Goal: Transaction & Acquisition: Book appointment/travel/reservation

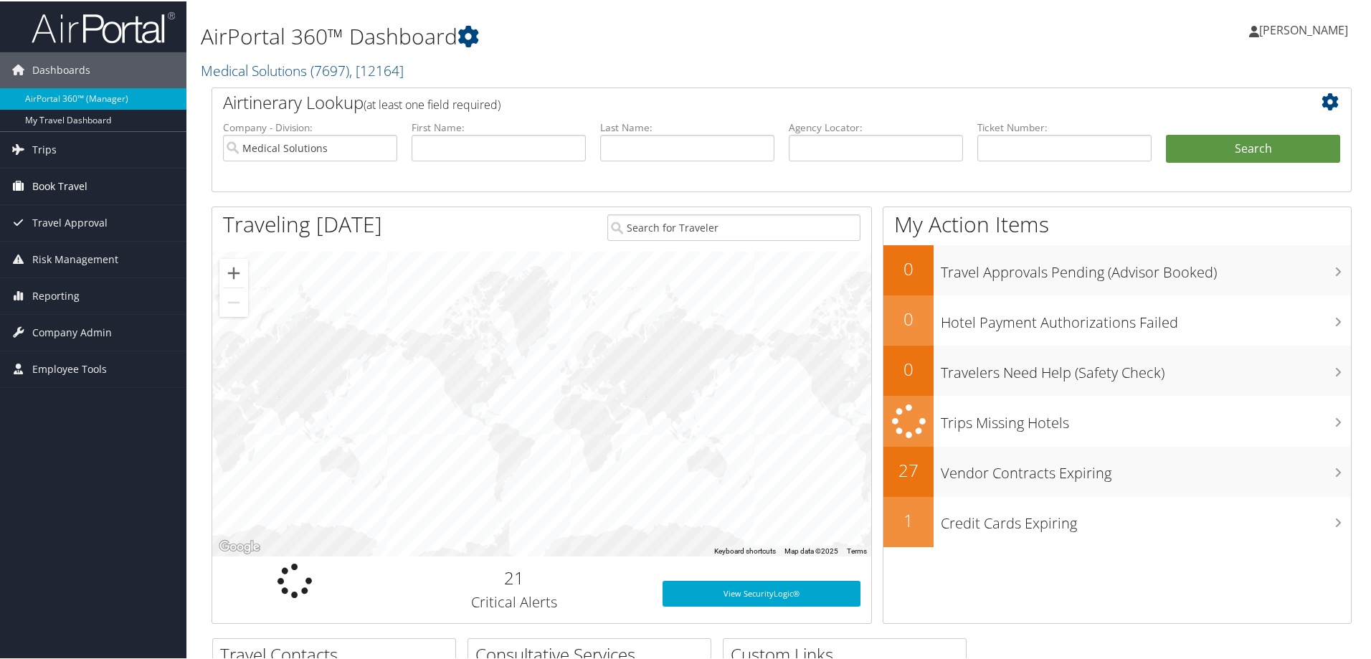
click at [39, 184] on span "Book Travel" at bounding box center [59, 185] width 55 height 36
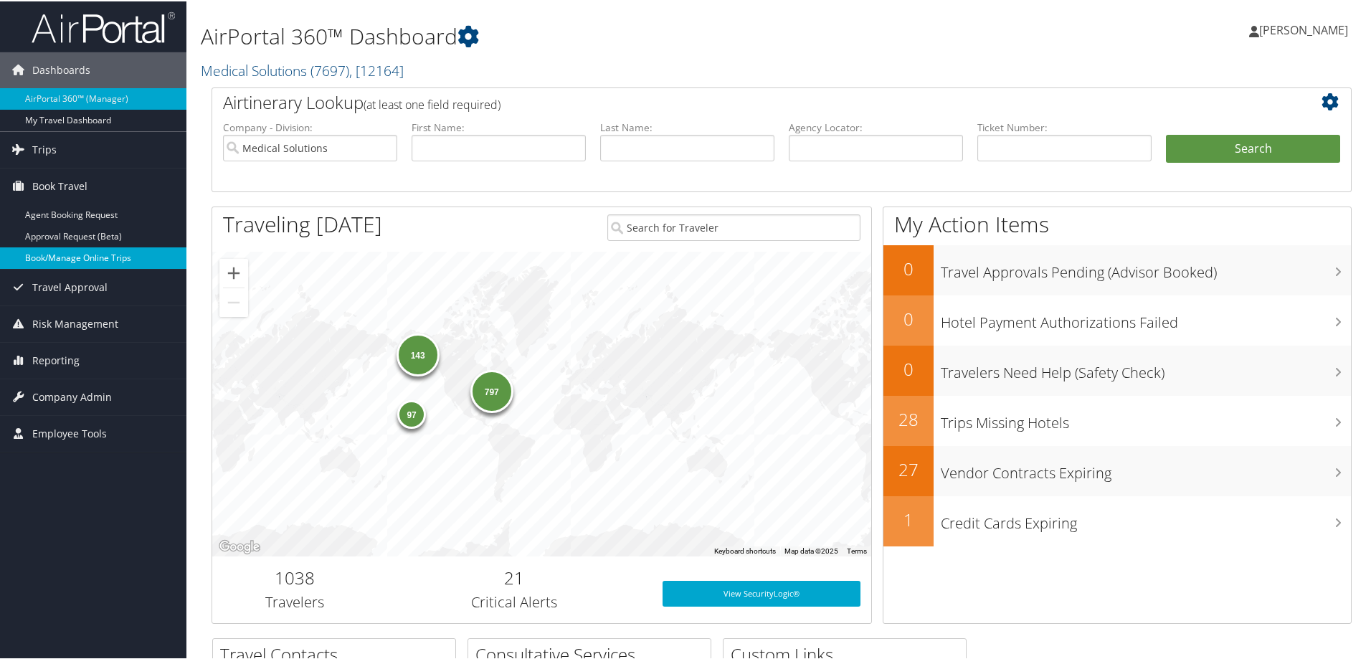
click at [81, 260] on link "Book/Manage Online Trips" at bounding box center [93, 257] width 186 height 22
